Goal: Transaction & Acquisition: Purchase product/service

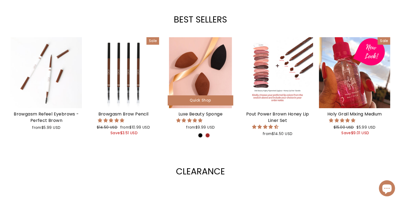
scroll to position [219, 0]
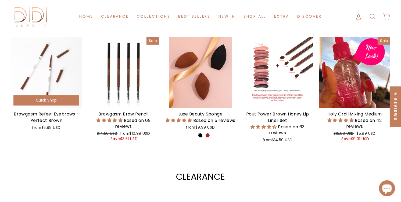
click at [61, 66] on div at bounding box center [46, 72] width 71 height 71
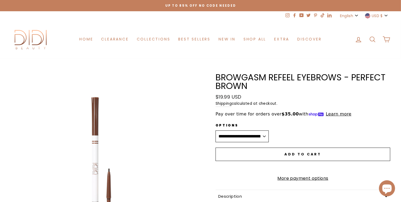
click at [305, 147] on form "**********" at bounding box center [302, 146] width 175 height 71
click at [301, 157] on button "Add to cart" at bounding box center [302, 154] width 175 height 13
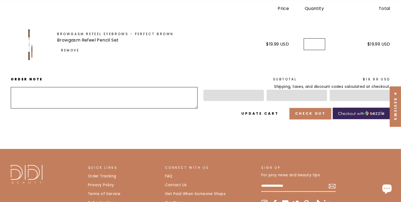
scroll to position [109, 0]
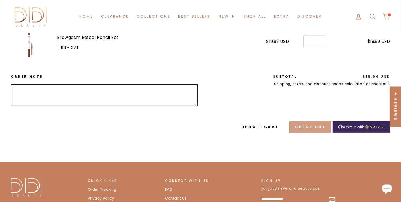
click at [310, 122] on button "Check out" at bounding box center [310, 127] width 42 height 11
